Goal: Book appointment/travel/reservation

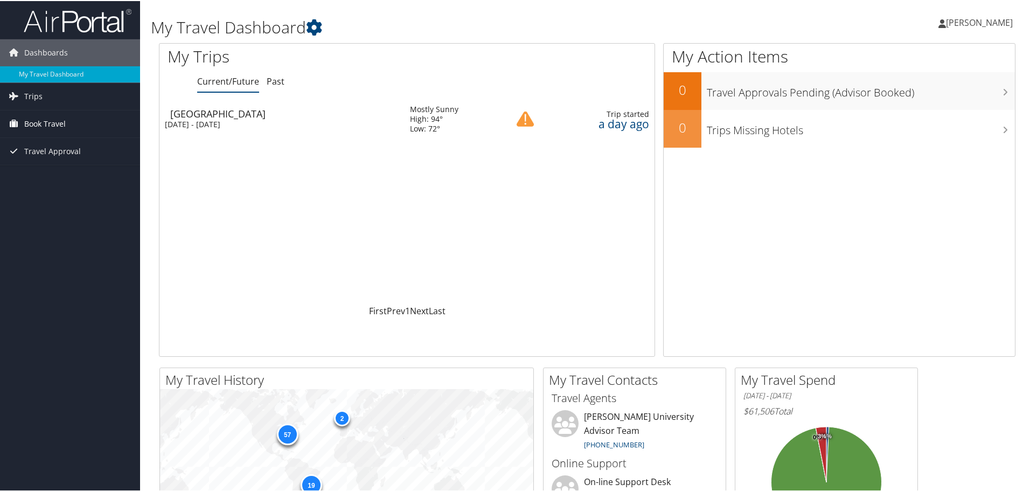
click at [54, 123] on span "Book Travel" at bounding box center [44, 122] width 41 height 27
click at [52, 141] on link "Approval Request (Beta)" at bounding box center [70, 144] width 140 height 16
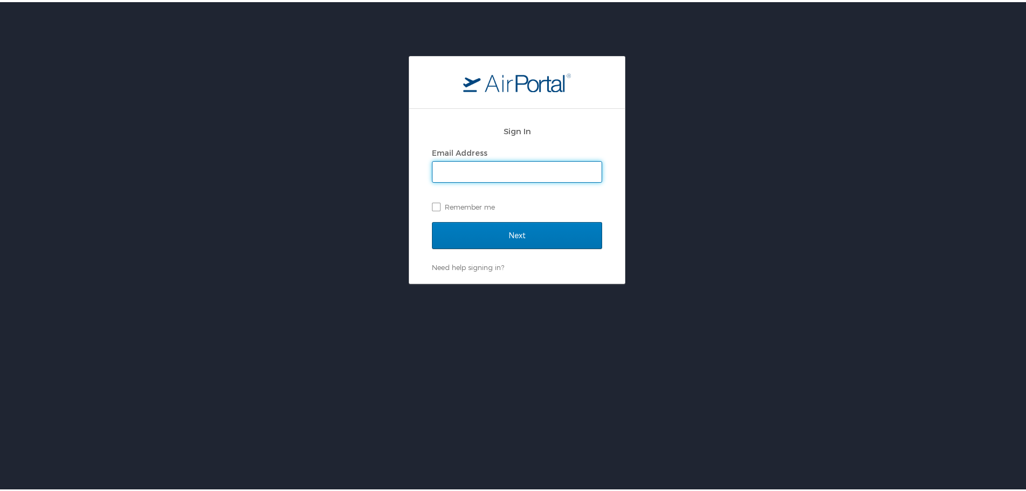
click at [513, 162] on input "Email Address" at bounding box center [517, 169] width 169 height 20
type input "mariko.carson@howard.edu"
click at [436, 206] on label "Remember me" at bounding box center [517, 205] width 170 height 16
click at [436, 206] on input "Remember me" at bounding box center [435, 203] width 7 height 7
checkbox input "true"
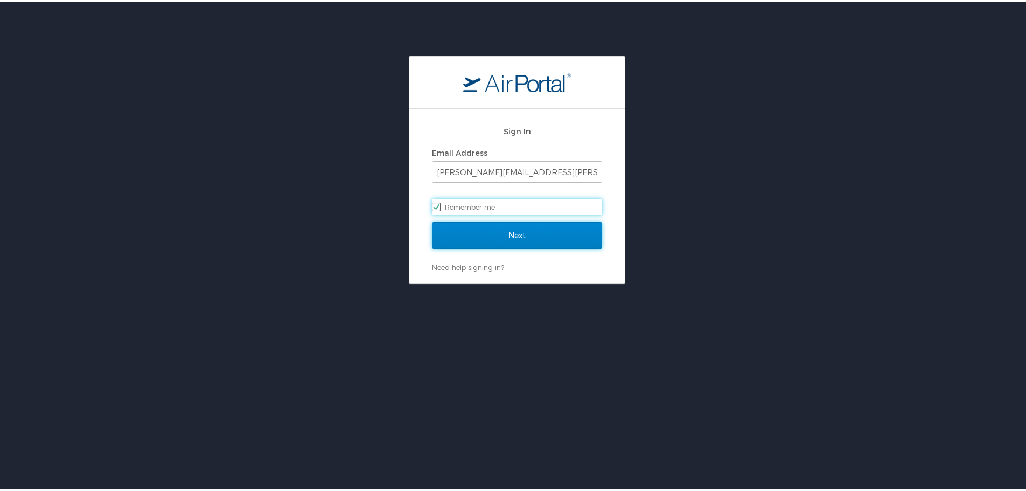
click at [467, 233] on input "Next" at bounding box center [517, 233] width 170 height 27
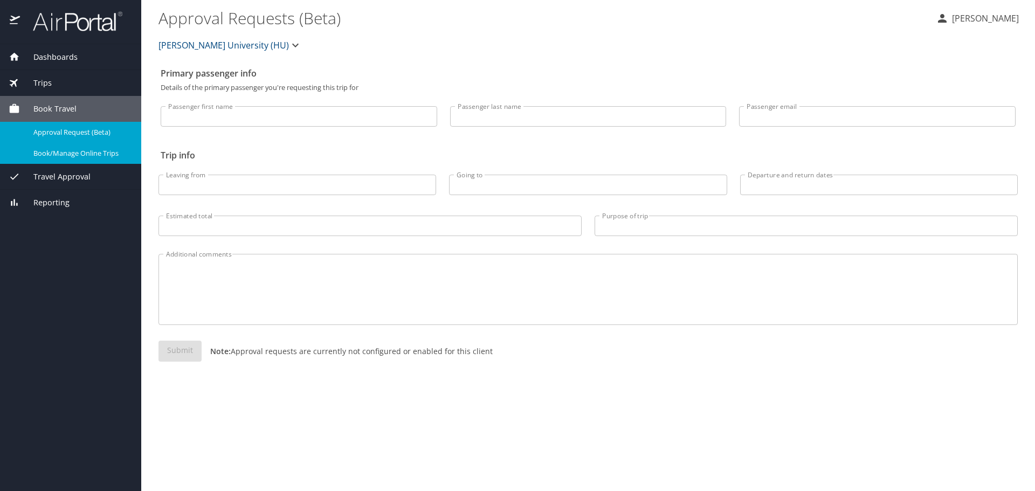
click at [99, 154] on span "Book/Manage Online Trips" at bounding box center [80, 153] width 95 height 10
click at [50, 155] on span "Book/Manage Online Trips" at bounding box center [80, 153] width 95 height 10
